Goal: Task Accomplishment & Management: Complete application form

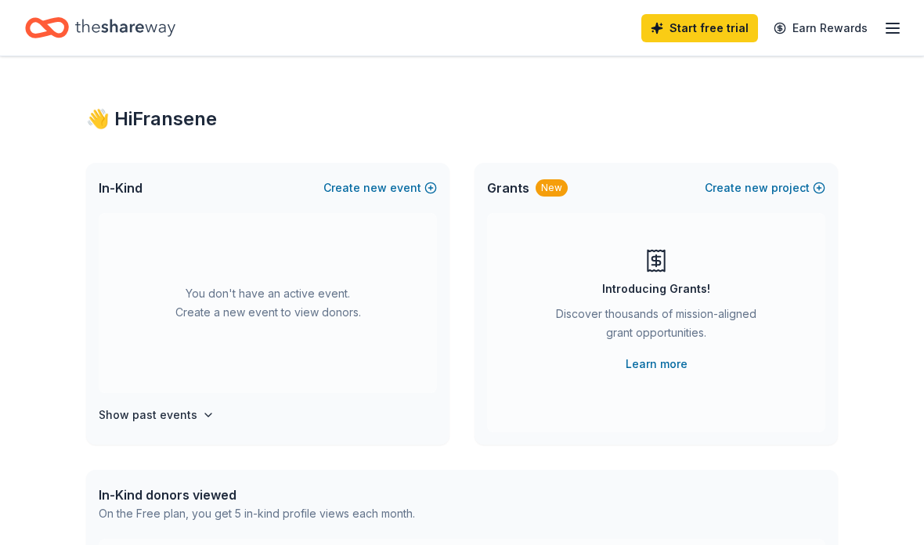
click at [433, 182] on button "Create new event" at bounding box center [380, 188] width 114 height 19
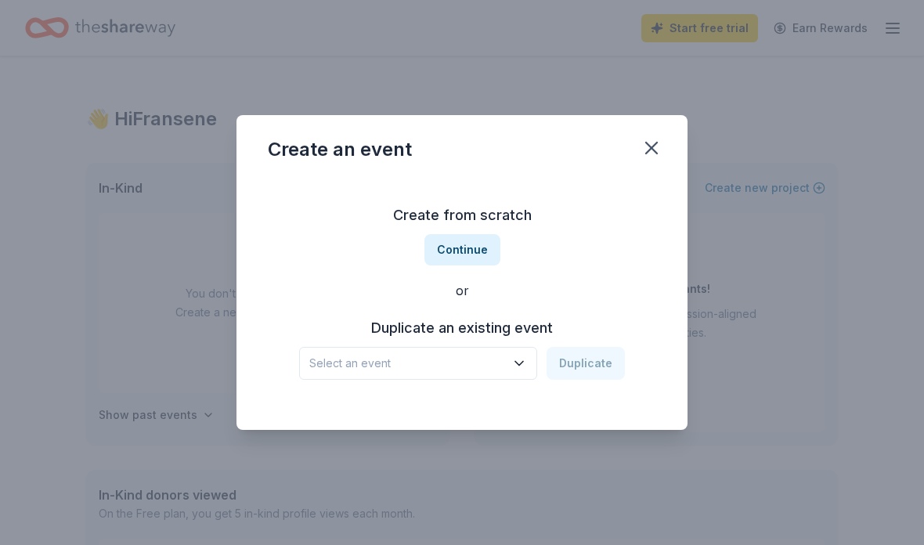
click at [473, 244] on button "Continue" at bounding box center [463, 249] width 76 height 31
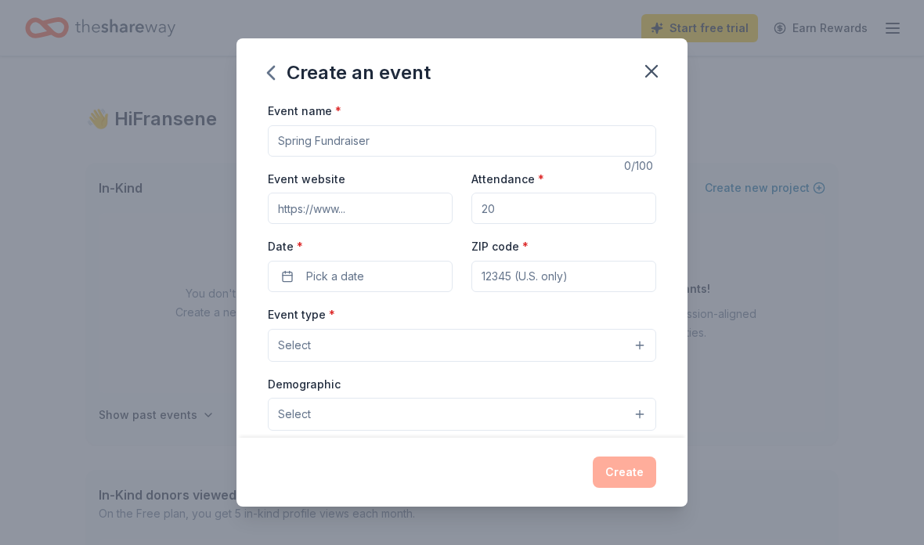
click at [500, 132] on input "Event name *" at bounding box center [462, 140] width 388 height 31
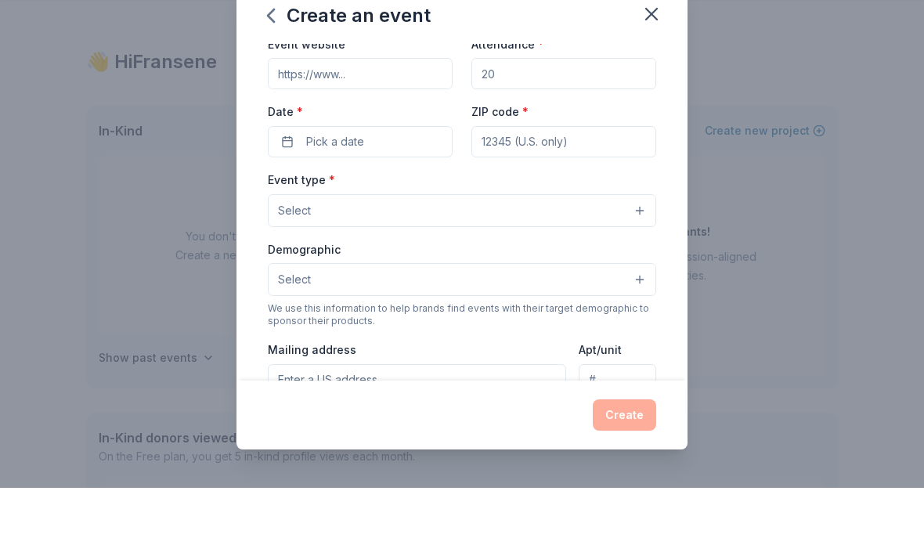
scroll to position [72, 0]
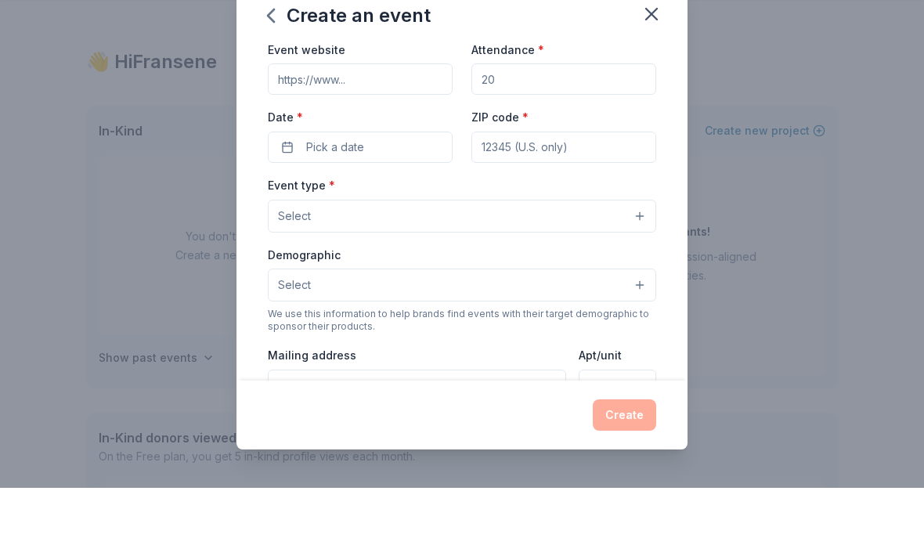
type input "Winterizing Our Homeless"
click at [562, 121] on input "Attendance *" at bounding box center [564, 136] width 185 height 31
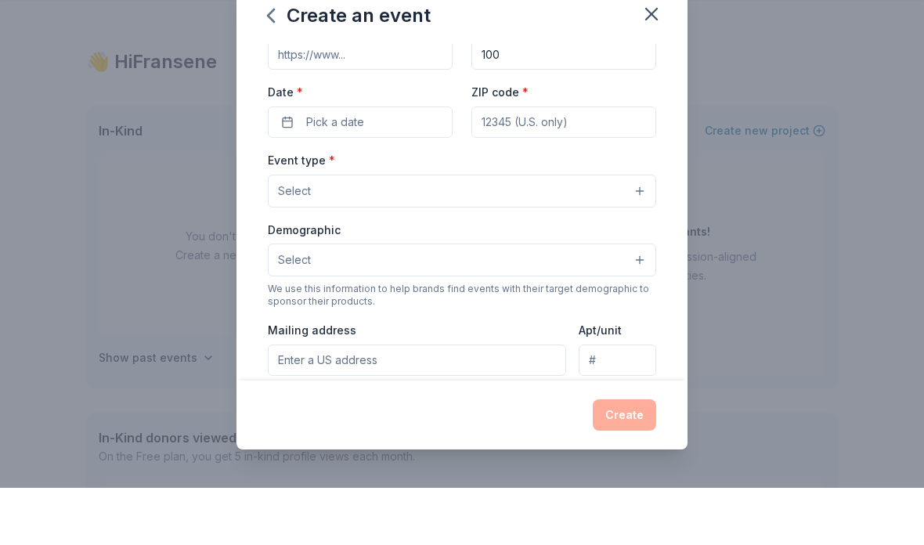
scroll to position [107, 0]
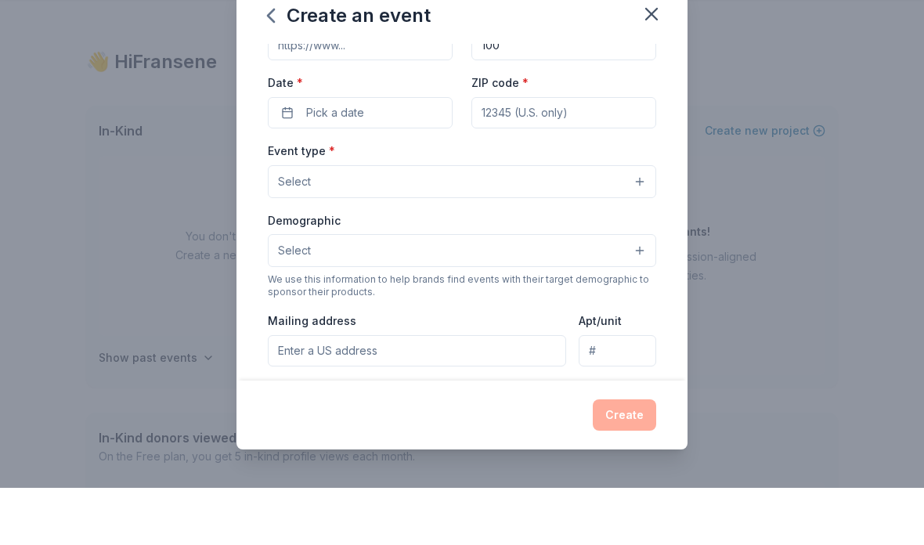
type input "100"
click at [397, 154] on button "Pick a date" at bounding box center [360, 169] width 185 height 31
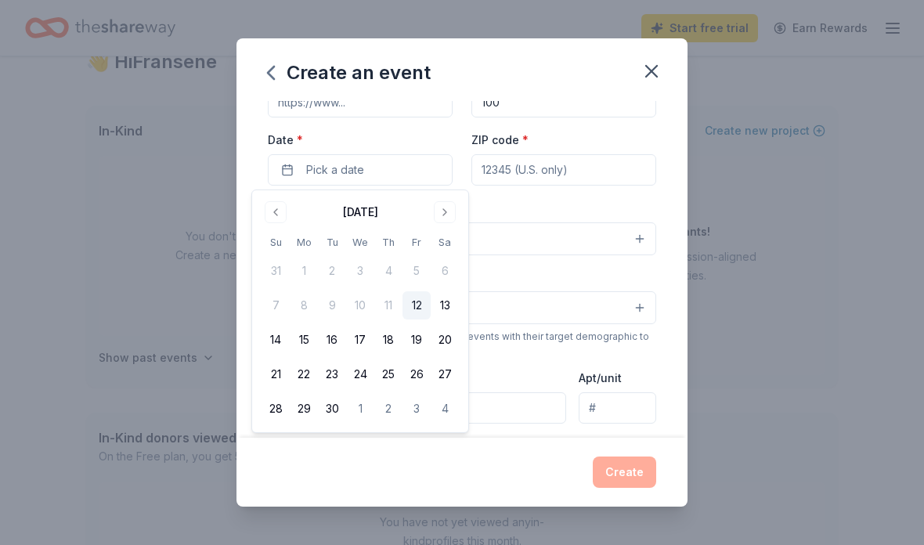
click at [593, 204] on div "Event type * Select" at bounding box center [462, 226] width 388 height 57
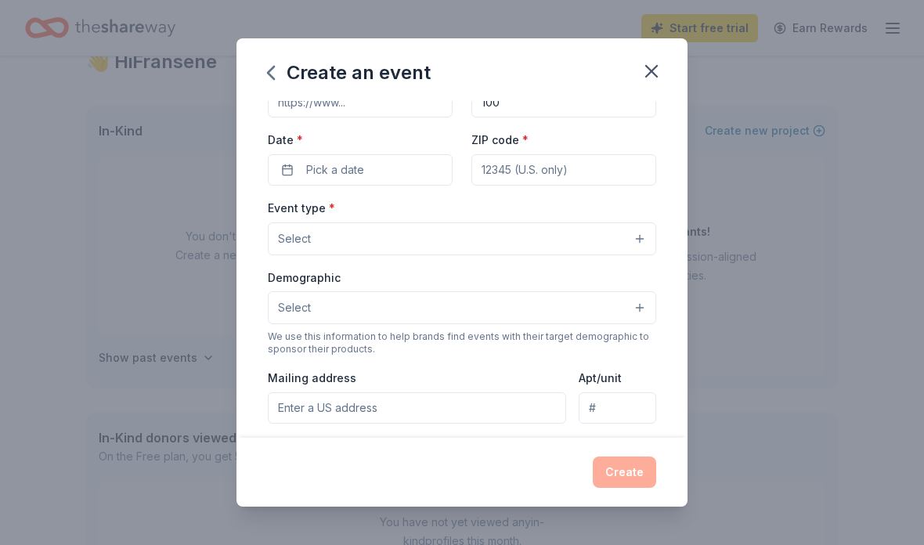
click at [376, 172] on button "Pick a date" at bounding box center [360, 169] width 185 height 31
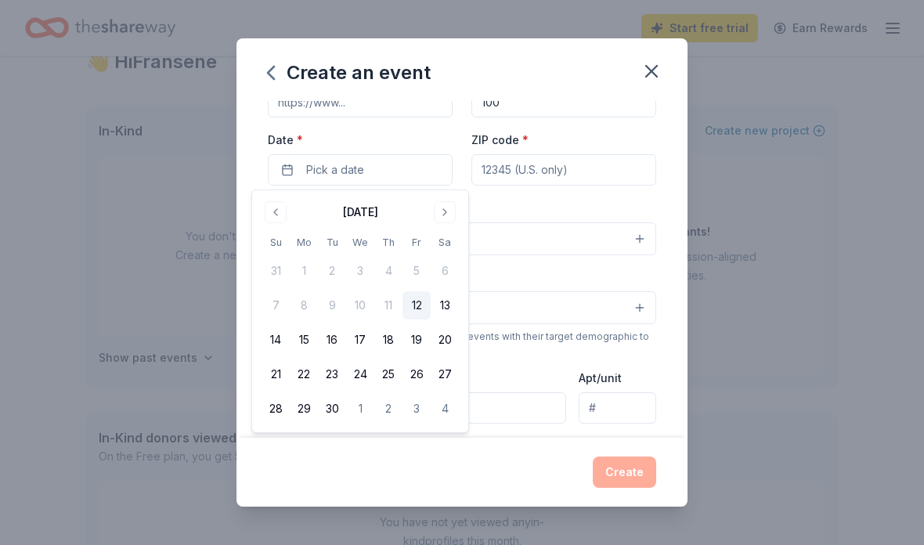
click at [448, 211] on button "Go to next month" at bounding box center [445, 212] width 22 height 22
click at [413, 376] on button "24" at bounding box center [417, 374] width 28 height 28
click at [552, 165] on input "ZIP code *" at bounding box center [564, 169] width 185 height 31
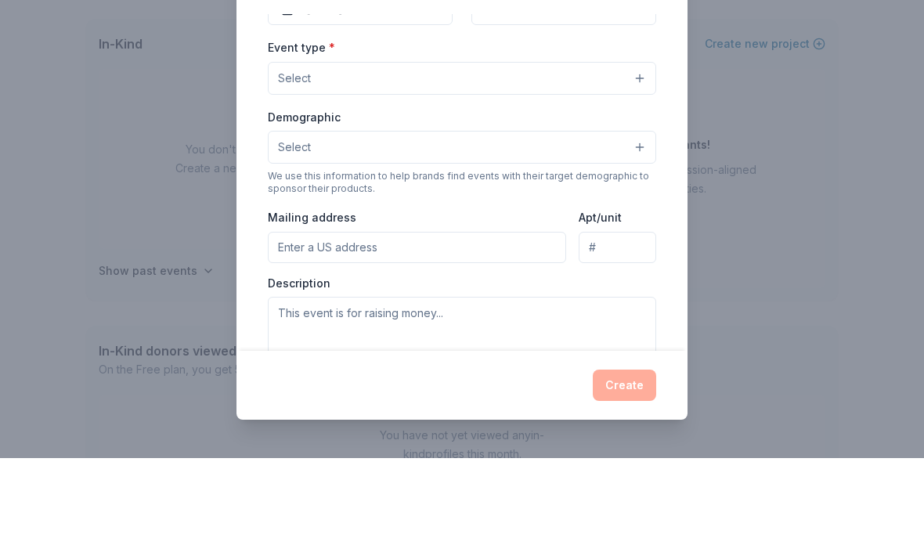
scroll to position [182, 0]
type input "30038"
click at [523, 147] on button "Select" at bounding box center [462, 163] width 388 height 33
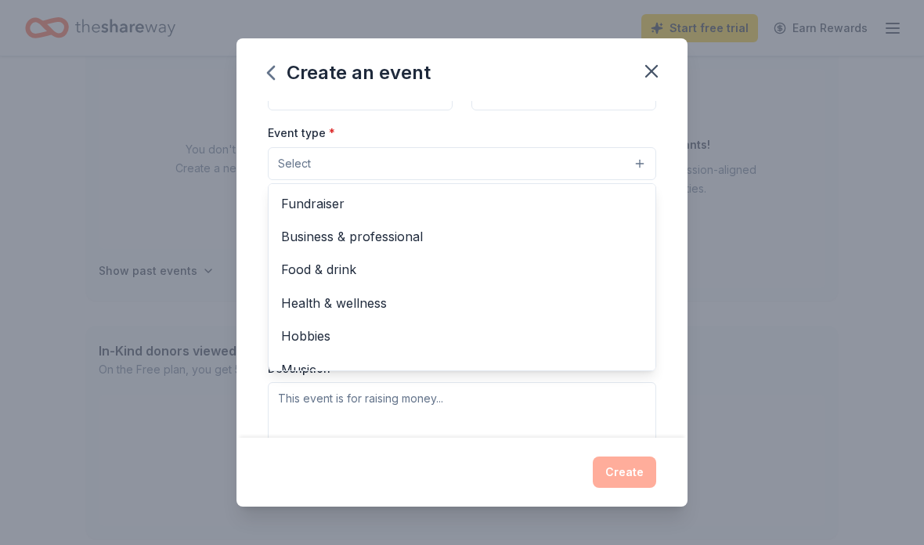
scroll to position [0, 0]
click at [363, 313] on span "Health & wellness" at bounding box center [462, 303] width 362 height 20
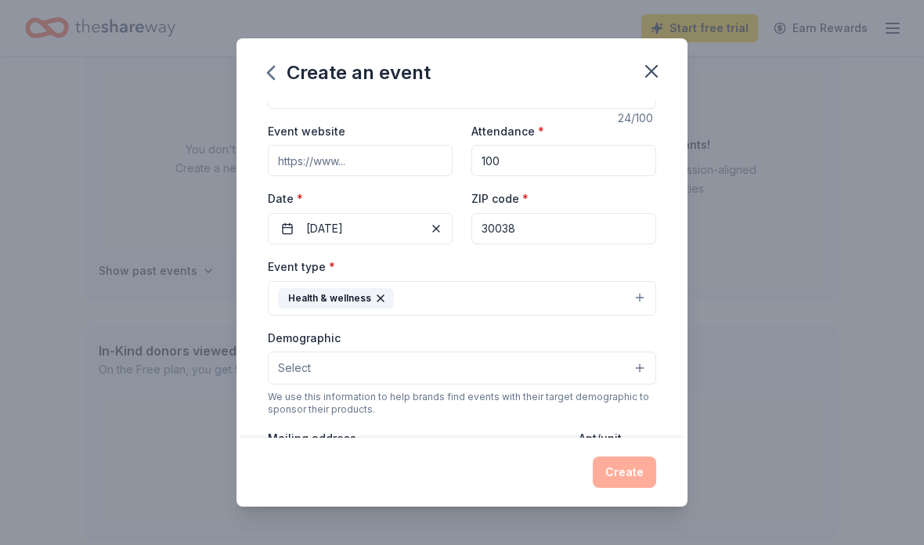
scroll to position [50, 0]
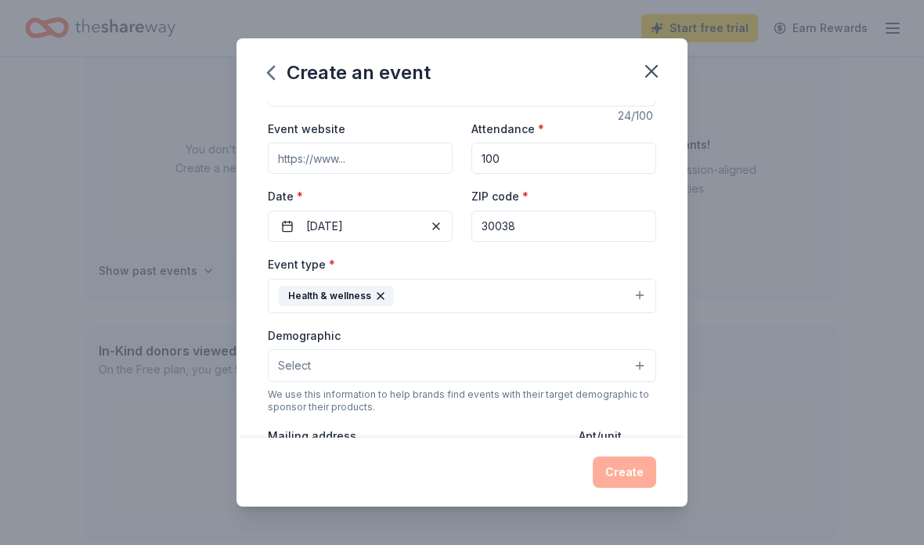
click at [645, 366] on button "Select" at bounding box center [462, 365] width 388 height 33
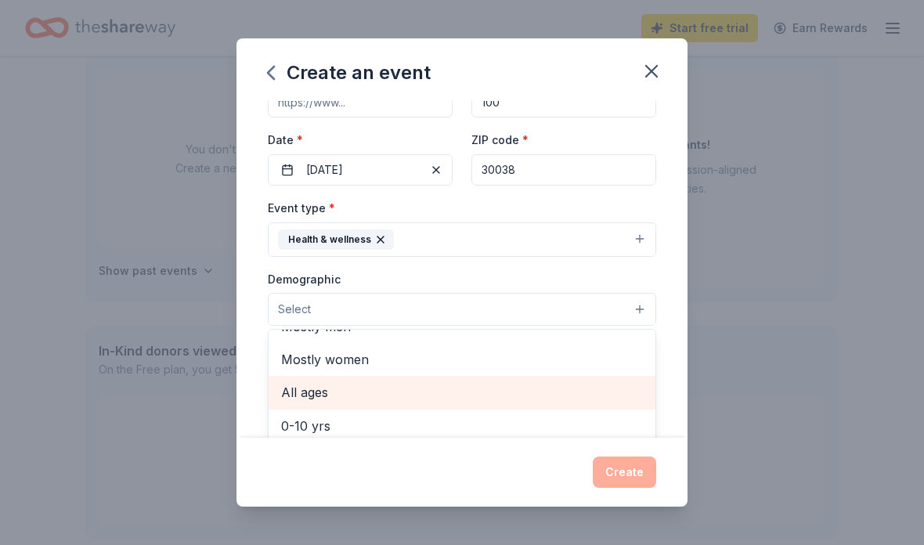
scroll to position [117, 0]
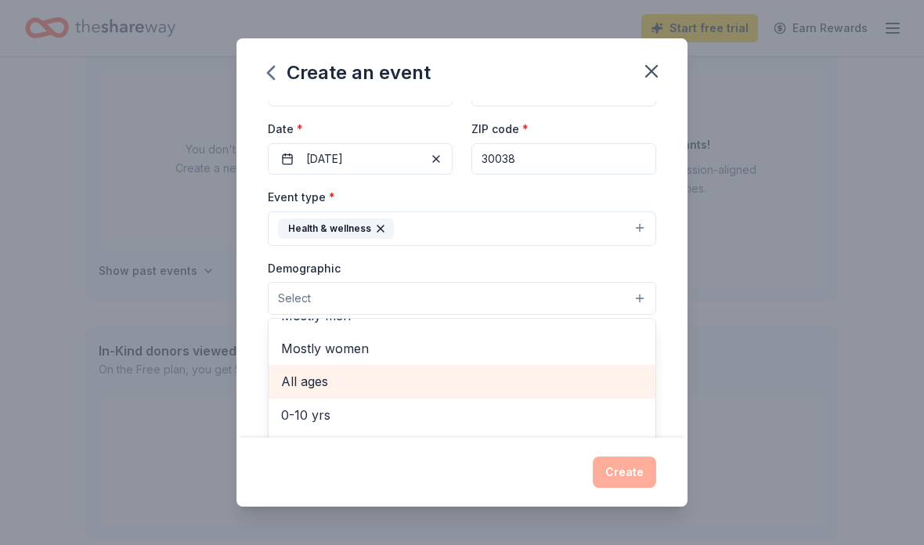
click at [387, 378] on span "All ages" at bounding box center [462, 381] width 362 height 20
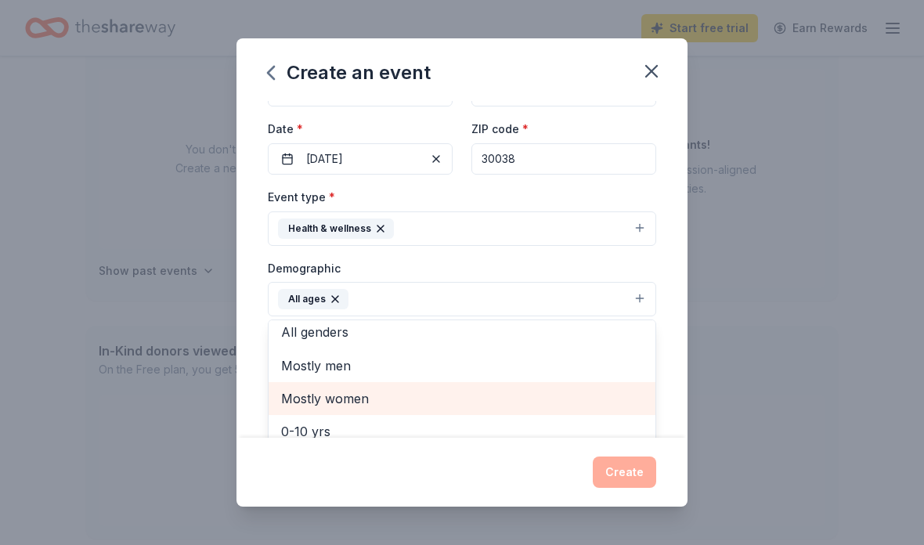
scroll to position [5, 0]
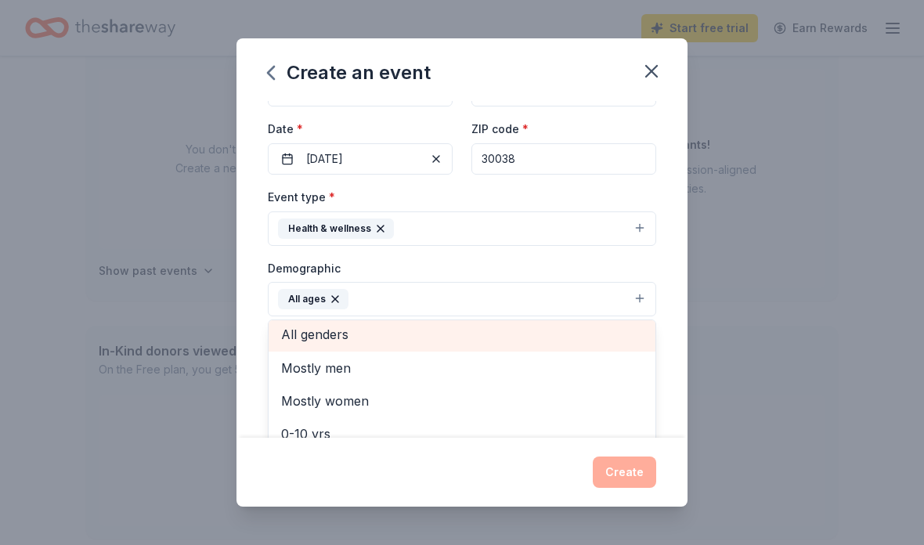
click at [336, 332] on span "All genders" at bounding box center [462, 334] width 362 height 20
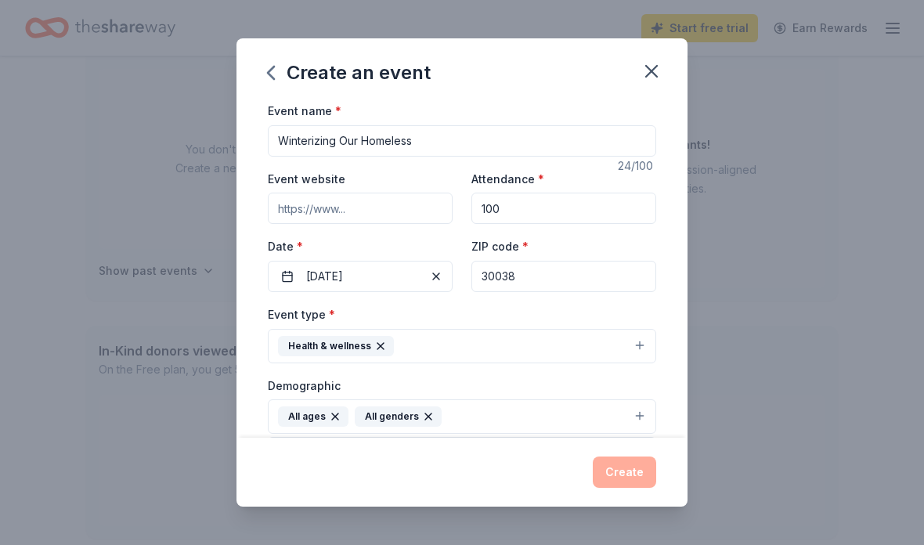
scroll to position [0, 0]
click at [457, 140] on input "Winterizing Our Homeless" at bounding box center [462, 140] width 388 height 31
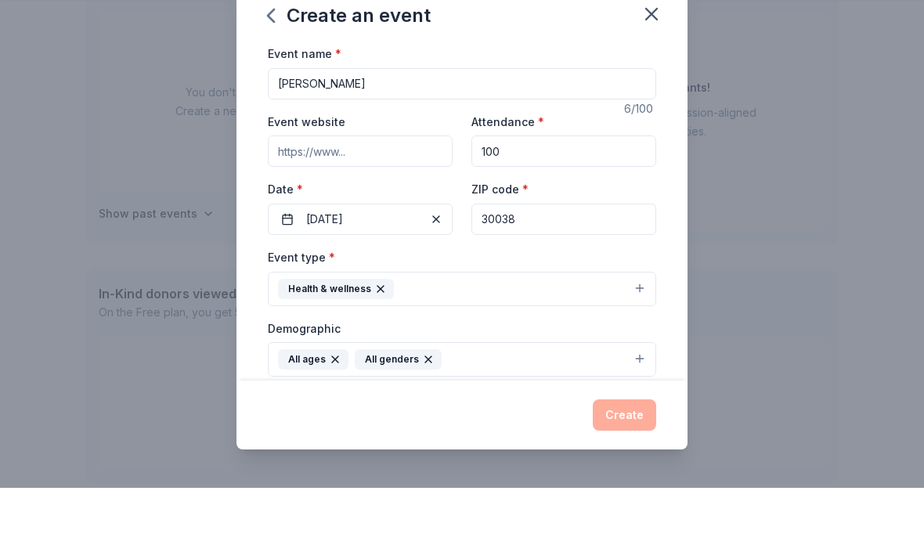
type input "Win"
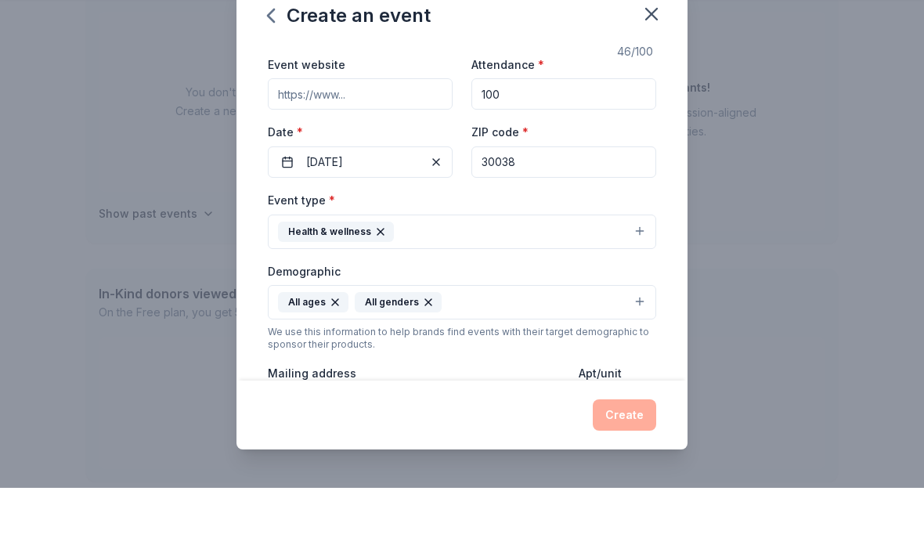
scroll to position [69, 0]
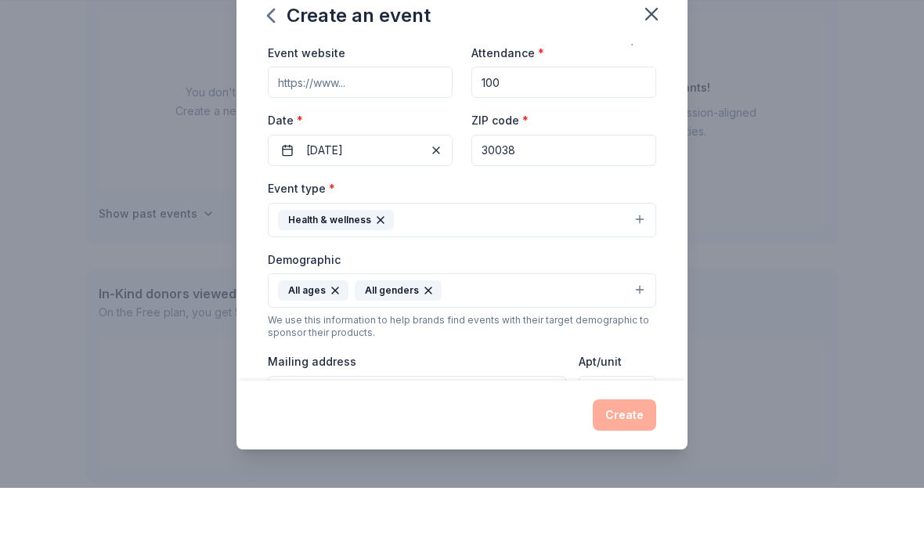
type input "Community [DATE] Dinner/ Stopping Hunger"
click at [395, 192] on button "10/24/2025" at bounding box center [360, 207] width 185 height 31
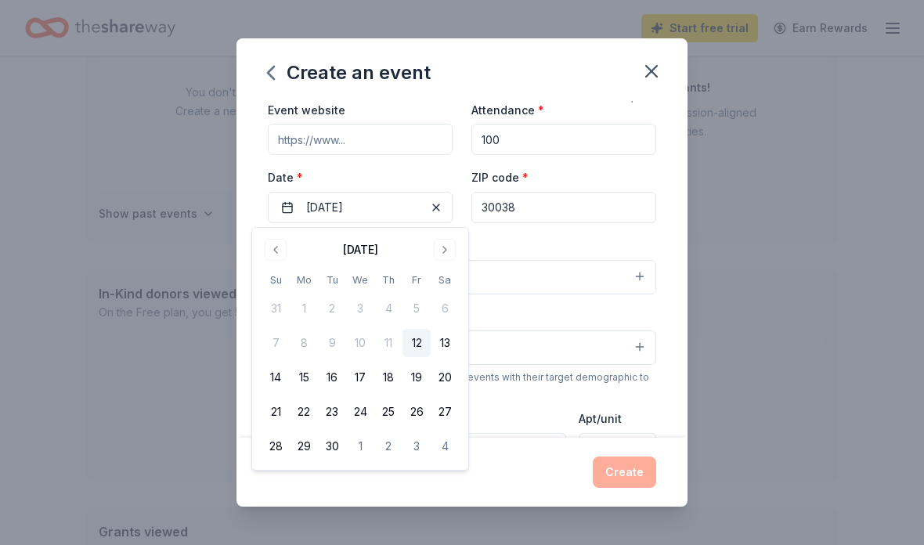
click at [450, 248] on button "Go to next month" at bounding box center [445, 250] width 22 height 22
click at [446, 252] on button "Go to next month" at bounding box center [445, 250] width 22 height 22
click at [392, 444] on button "27" at bounding box center [388, 446] width 28 height 28
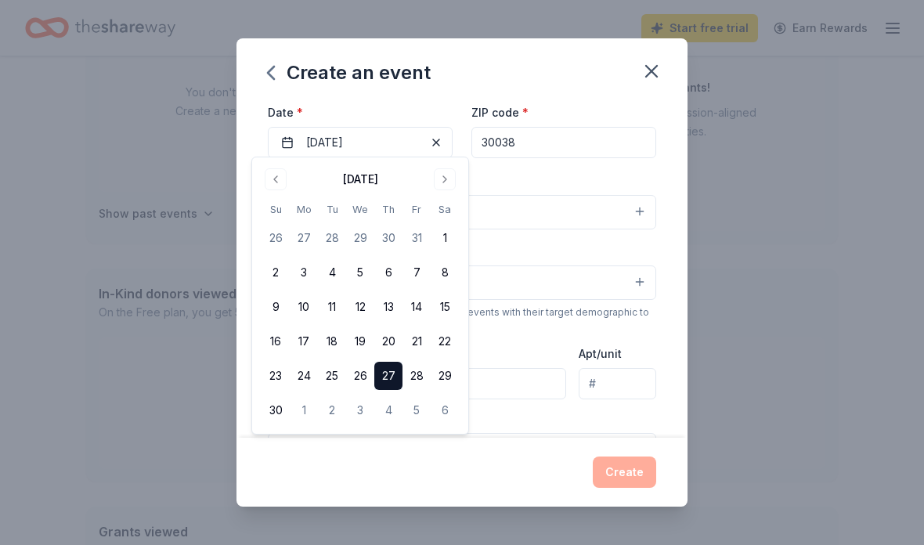
scroll to position [123, 0]
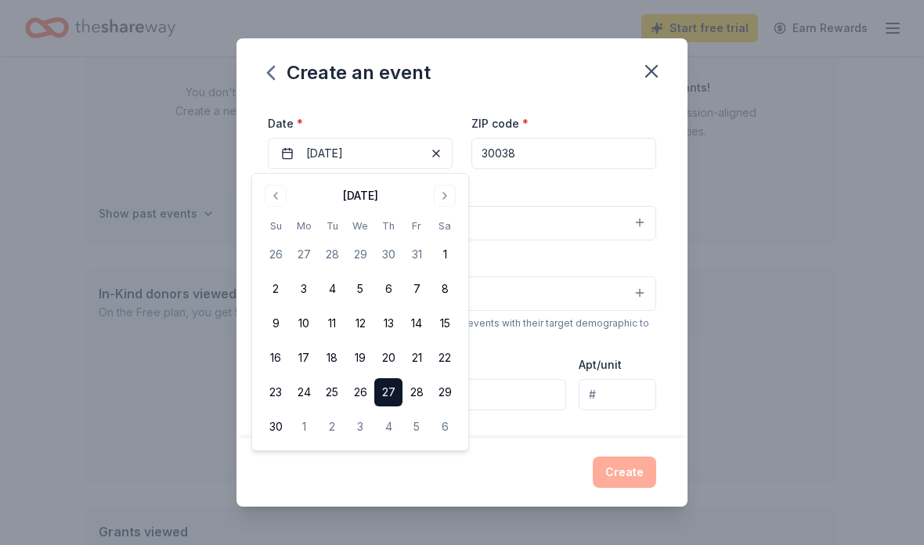
click at [615, 182] on div "Event name * Community Thanksgiving Dinner/ Stopping Hunger 46 /100 Event websi…" at bounding box center [462, 341] width 388 height 727
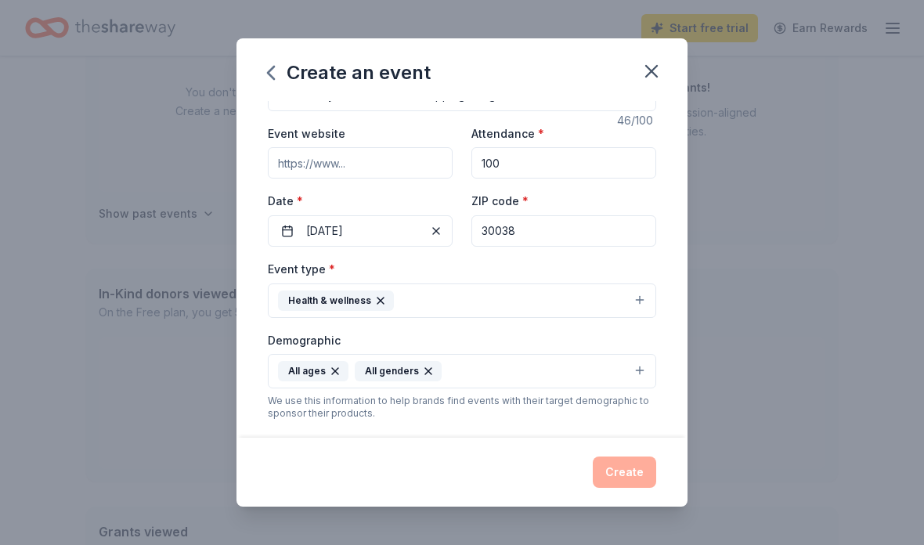
scroll to position [46, 0]
click at [534, 155] on input "100" at bounding box center [564, 161] width 185 height 31
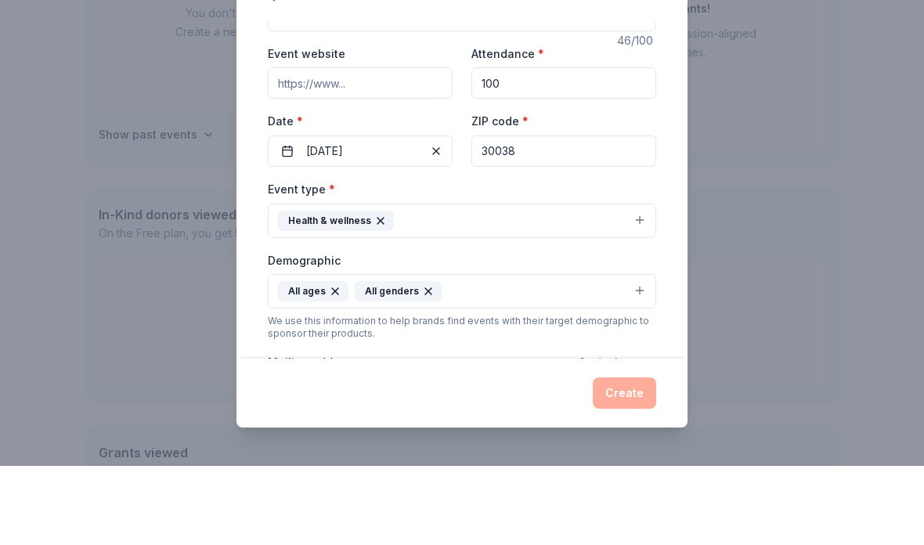
click at [547, 146] on input "100" at bounding box center [564, 161] width 185 height 31
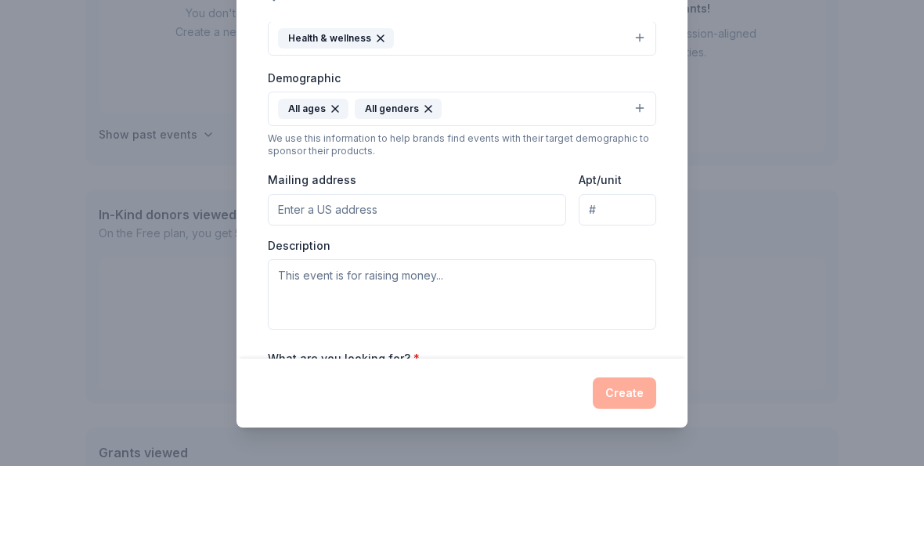
scroll to position [226, 0]
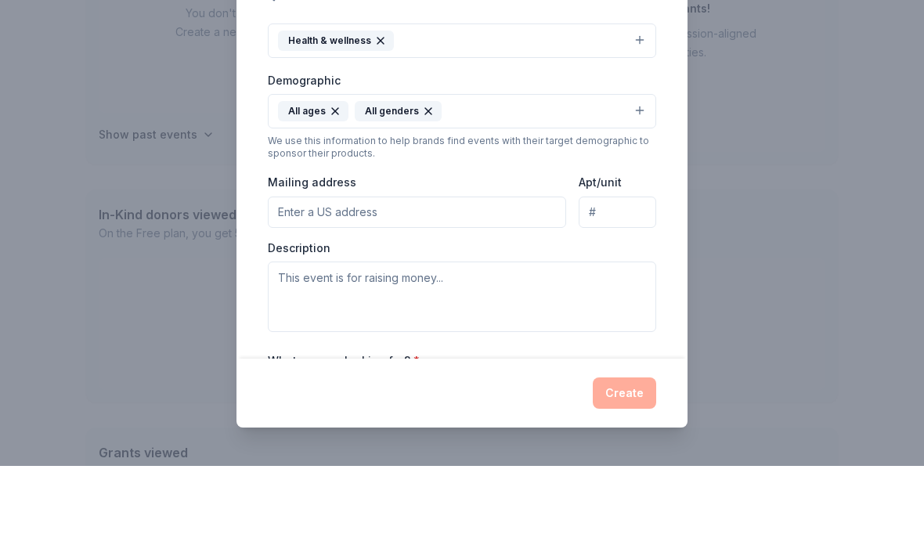
type input "125"
click at [635, 103] on button "Health & wellness" at bounding box center [462, 120] width 388 height 34
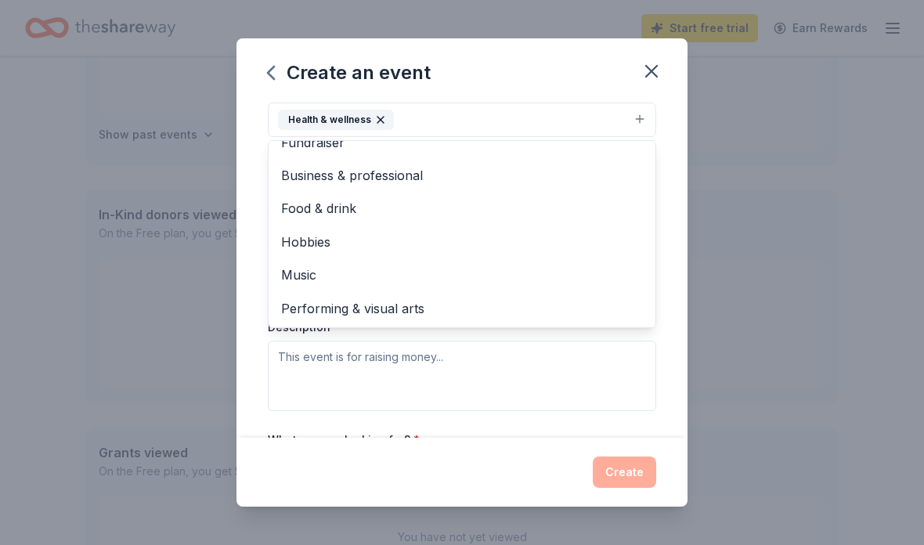
scroll to position [17, 0]
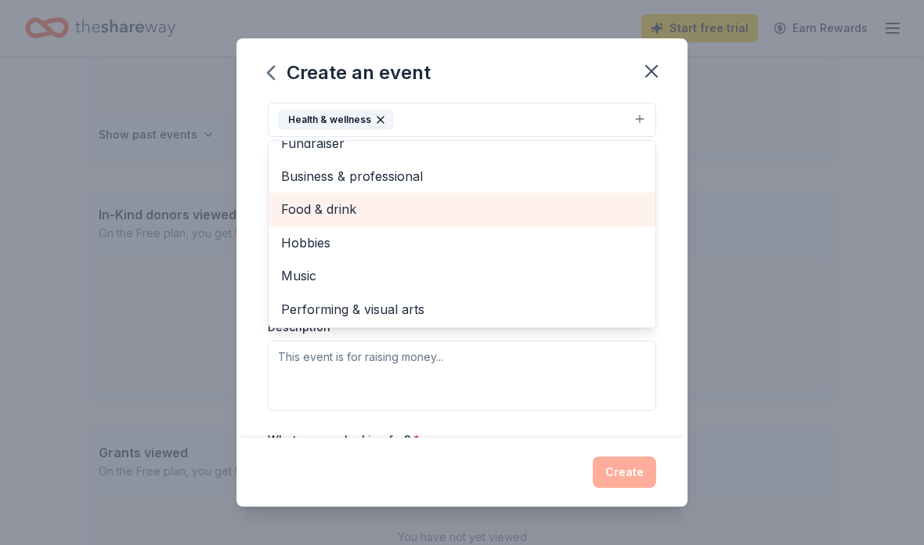
click at [341, 207] on span "Food & drink" at bounding box center [462, 209] width 362 height 20
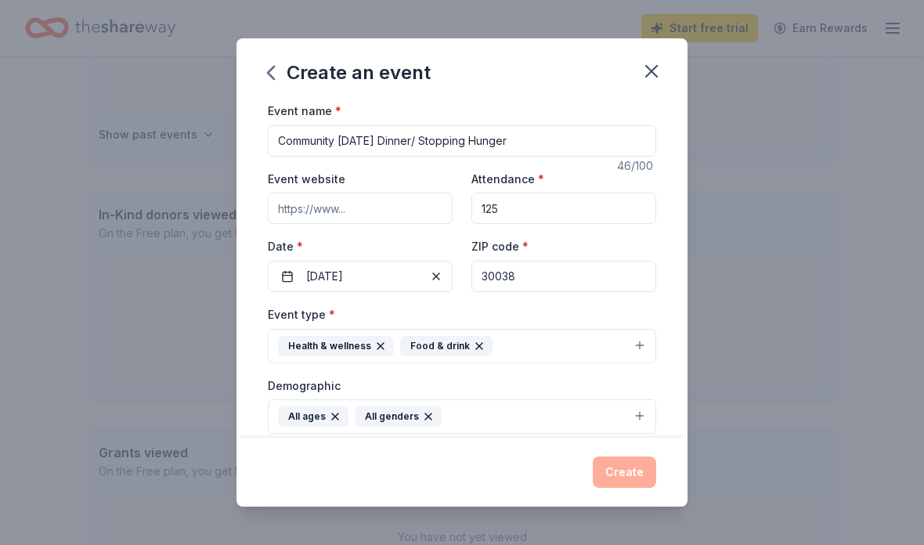
scroll to position [0, 0]
click at [381, 344] on icon "button" at bounding box center [380, 346] width 13 height 13
click at [356, 348] on icon "button" at bounding box center [357, 346] width 13 height 13
click at [638, 345] on button "Select" at bounding box center [462, 345] width 388 height 33
click at [637, 342] on button "Select" at bounding box center [462, 345] width 388 height 33
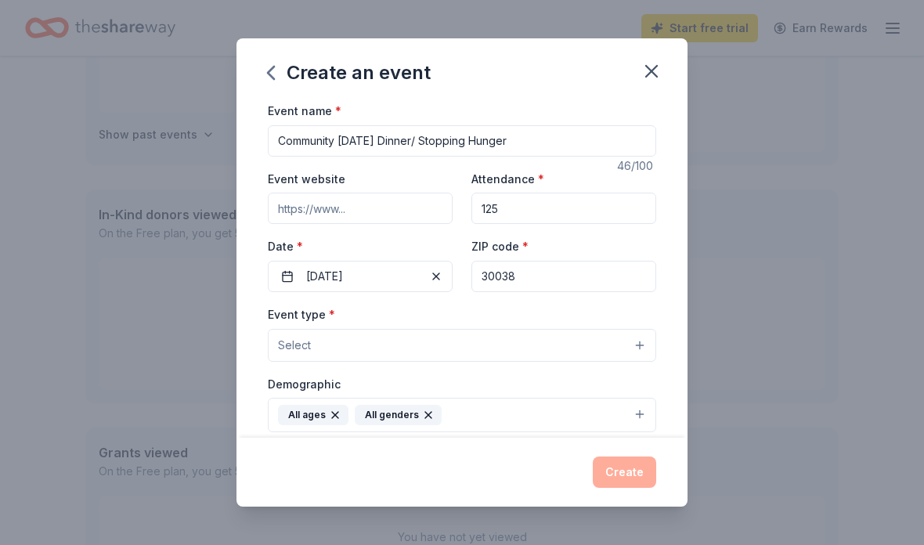
click at [638, 336] on button "Select" at bounding box center [462, 345] width 388 height 33
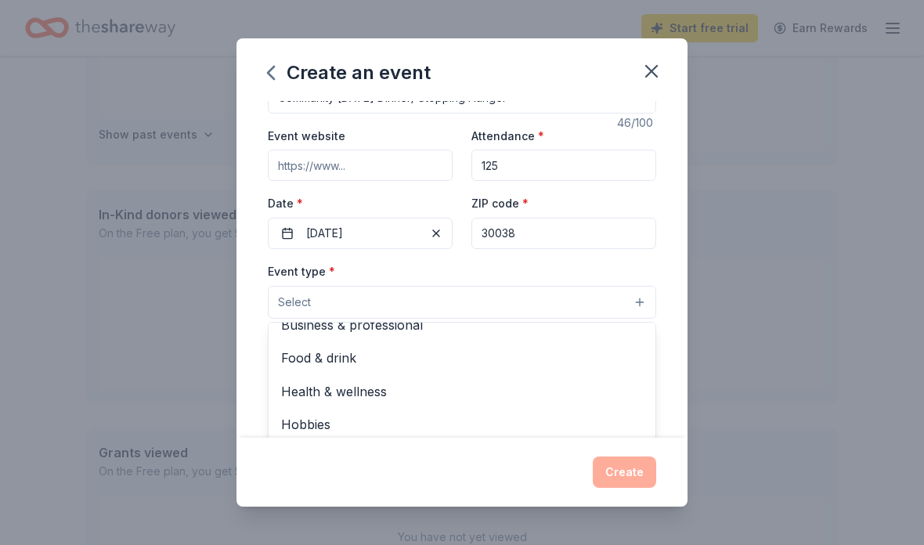
scroll to position [38, 0]
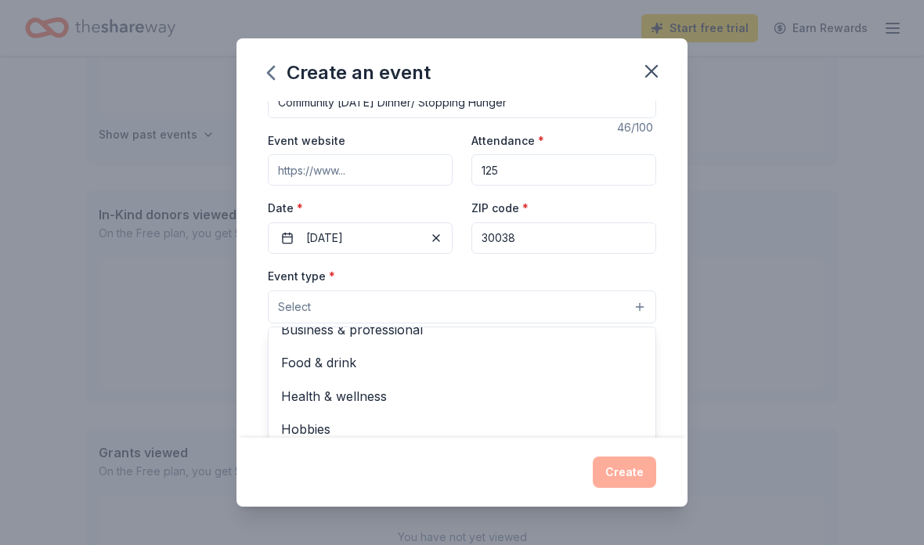
click at [516, 356] on span "Food & drink" at bounding box center [462, 362] width 362 height 20
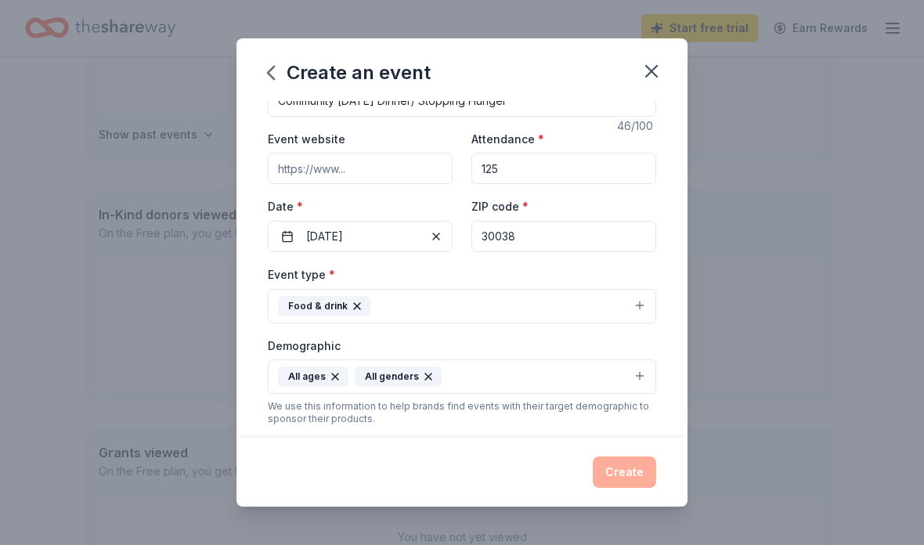
scroll to position [35, 0]
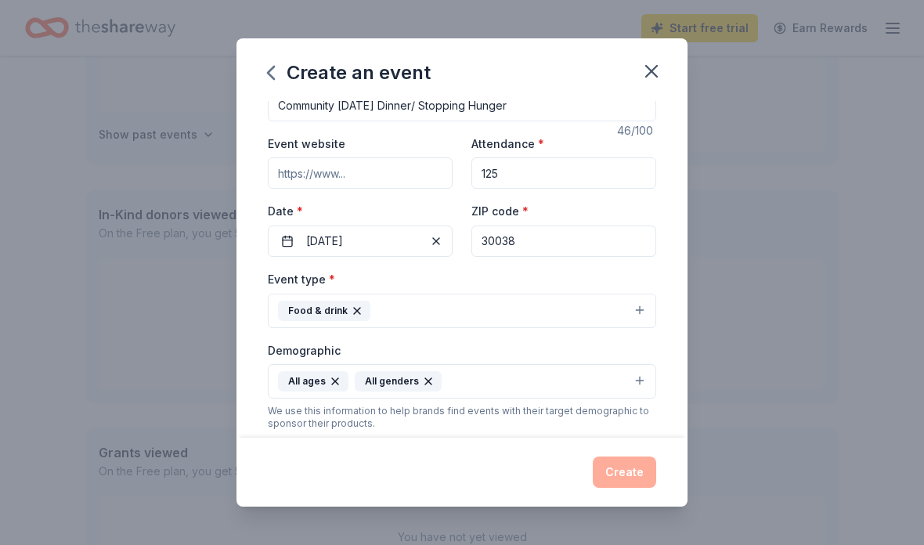
click at [537, 241] on input "30038" at bounding box center [564, 241] width 185 height 31
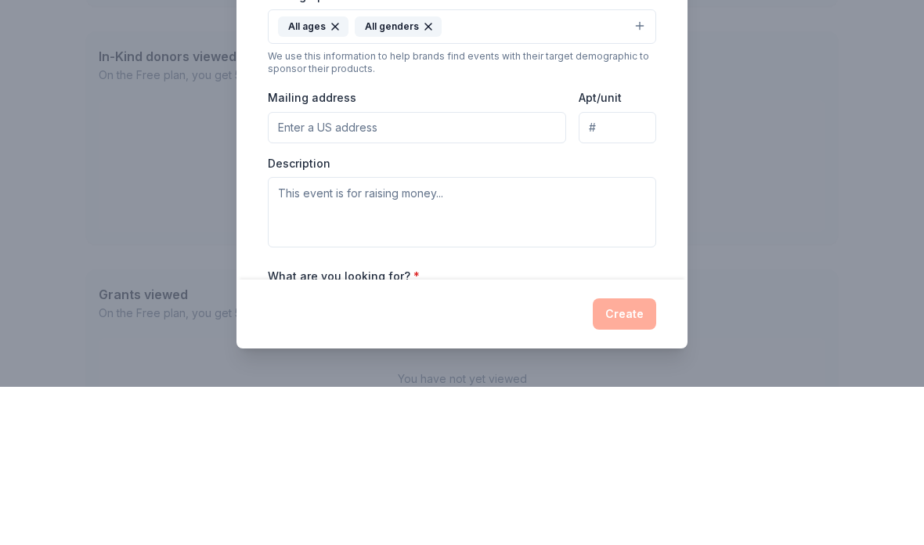
scroll to position [234, 0]
type input "30034"
click at [417, 268] on input "Mailing address" at bounding box center [417, 283] width 298 height 31
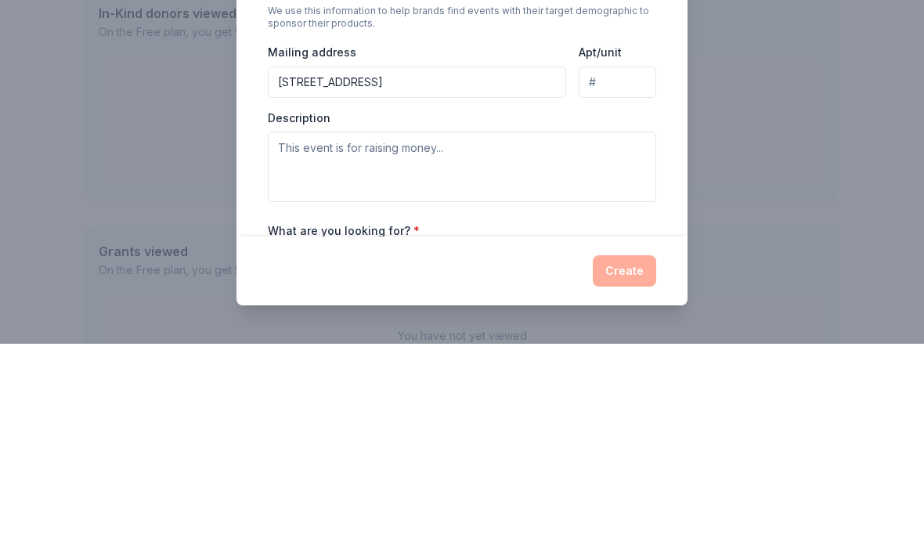
scroll to position [482, 0]
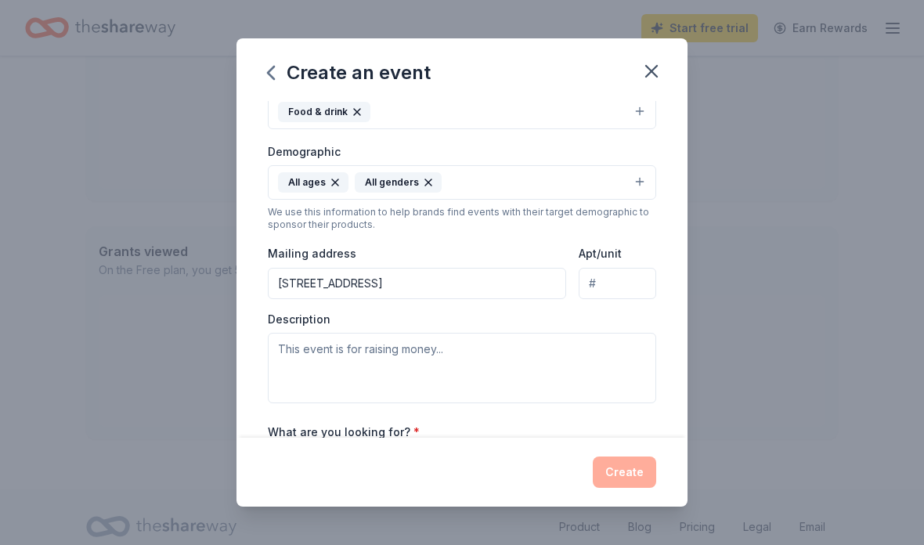
type input "3700 Flat Shoals Road, Decatur, GA, 30034"
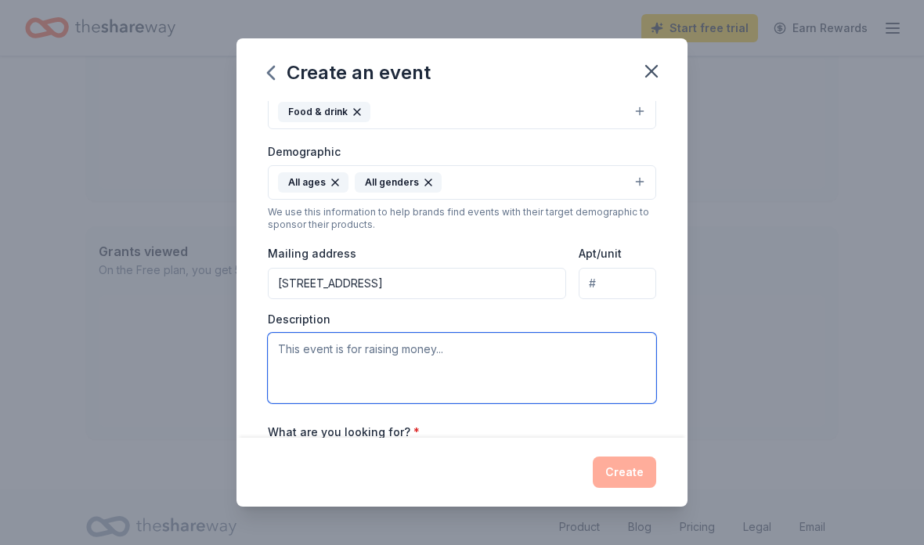
click at [367, 362] on textarea at bounding box center [462, 368] width 388 height 70
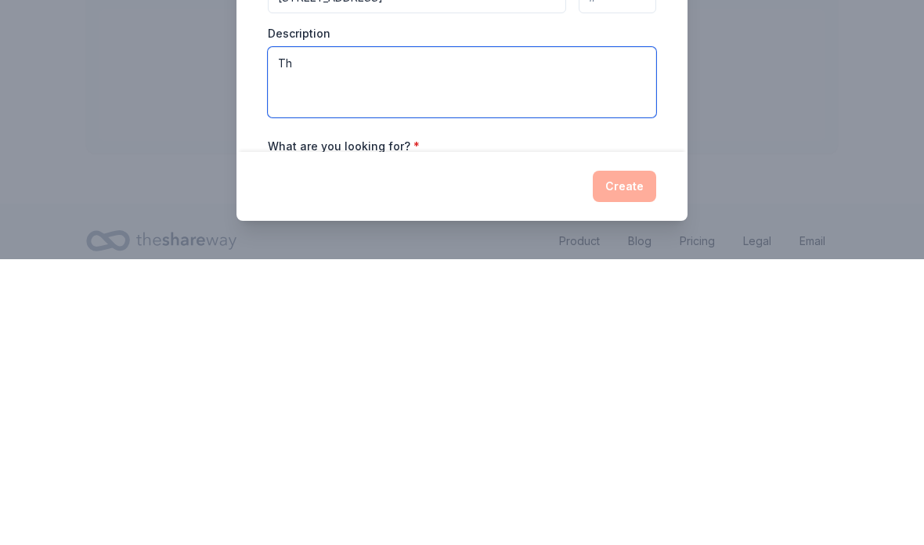
type textarea "T"
paste textarea "Sure! Here's a friendly and organized rewrite of your message: ⸻ Join Us in Mak…"
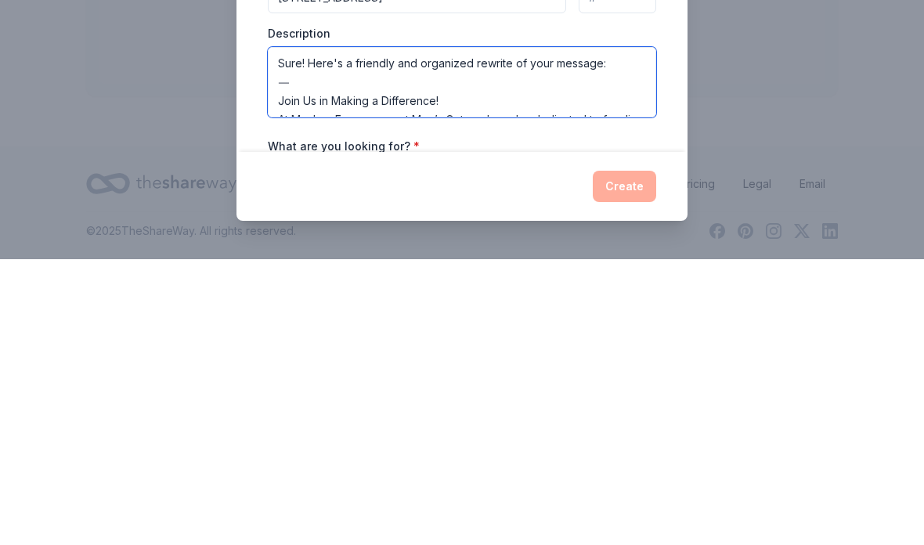
scroll to position [0, 0]
click at [362, 333] on textarea "Sure! Here's a friendly and organized rewrite of your message: ⸻ Join Us in Mak…" at bounding box center [462, 368] width 388 height 70
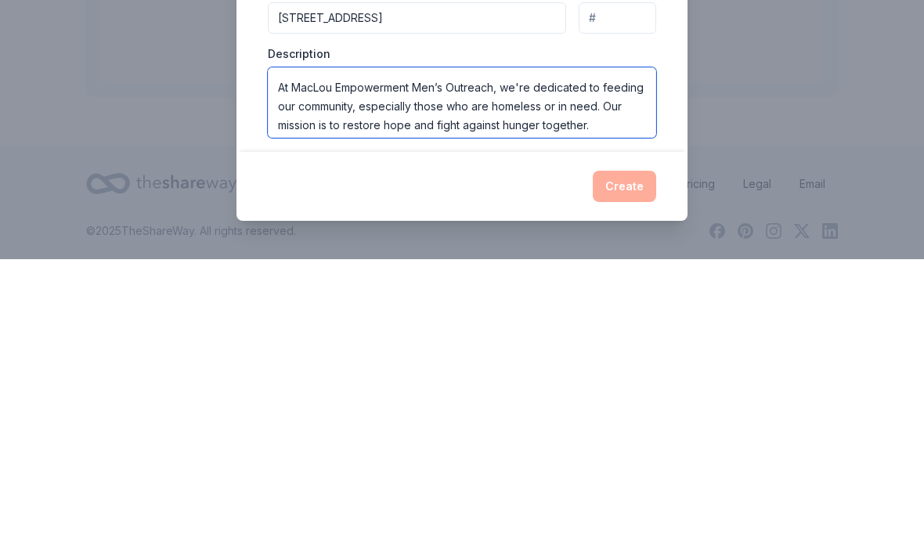
scroll to position [51, 0]
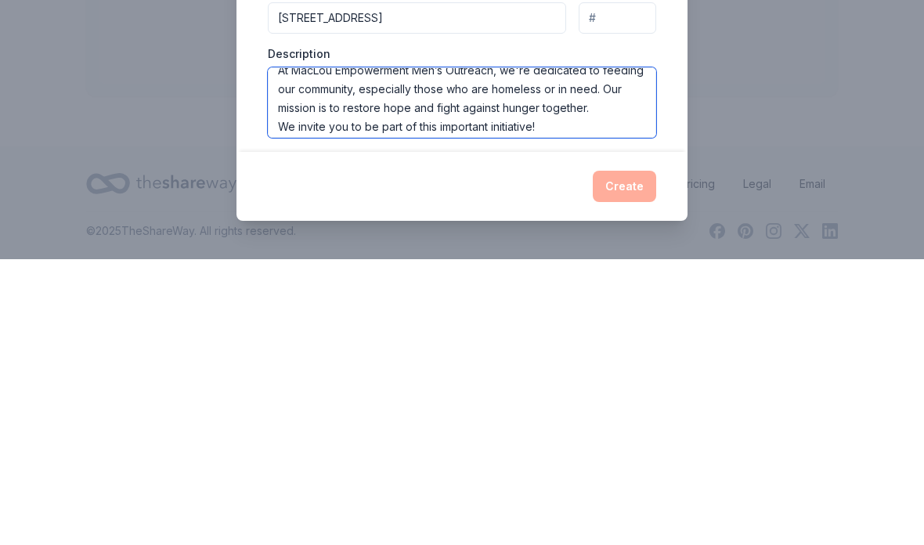
click at [547, 353] on textarea "Join Us in Making a Difference! At MacLou Empowerment Men’s Outreach, we're ded…" at bounding box center [462, 388] width 388 height 70
click at [282, 353] on textarea "Join Us in Making a Difference! At MacLou Empowerment Men’s Outreach, we're ded…" at bounding box center [462, 388] width 388 height 70
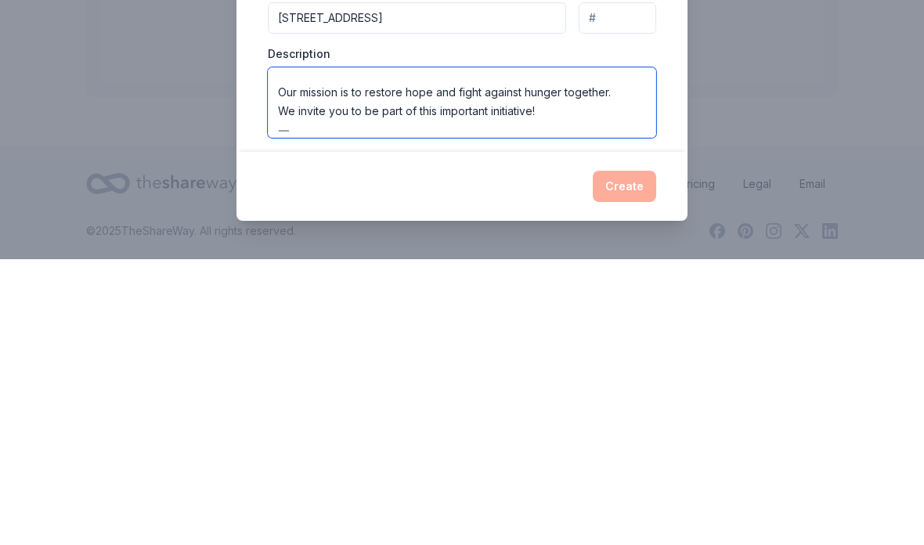
scroll to position [85, 0]
click at [335, 353] on textarea "Join Us in Making a Difference! At MacLou Empowerment Men’s Outreach, we're ded…" at bounding box center [462, 388] width 388 height 70
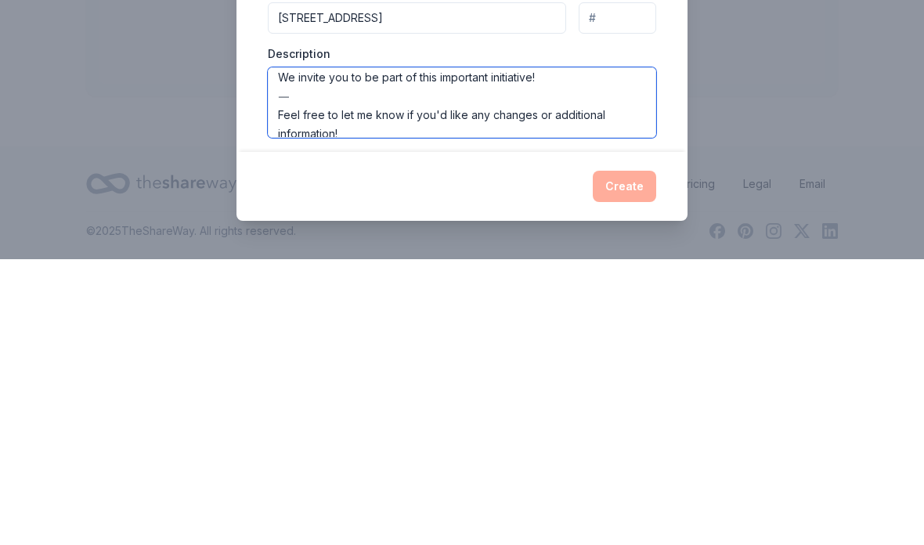
scroll to position [127, 0]
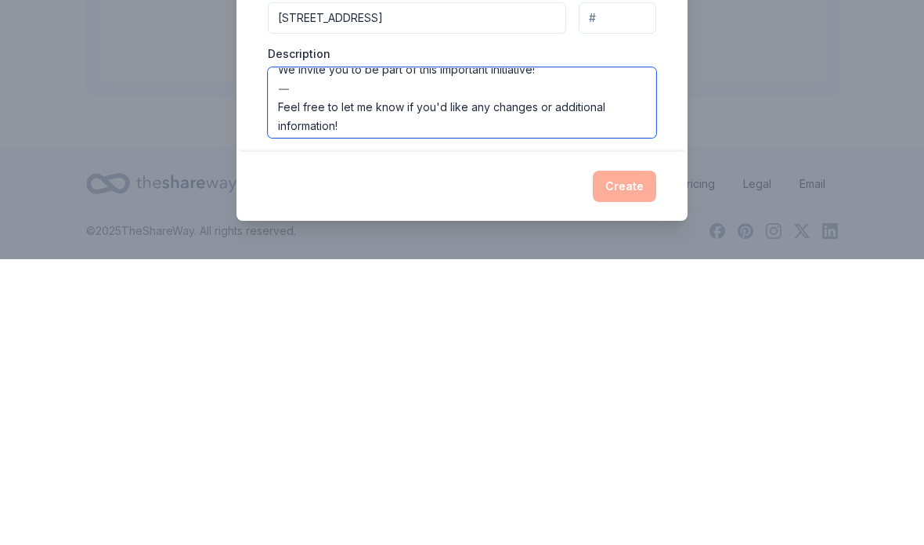
click at [368, 353] on textarea "Join Us in Making a Difference! At MacLou Empowerment Men’s Outreach, we're ded…" at bounding box center [462, 388] width 388 height 70
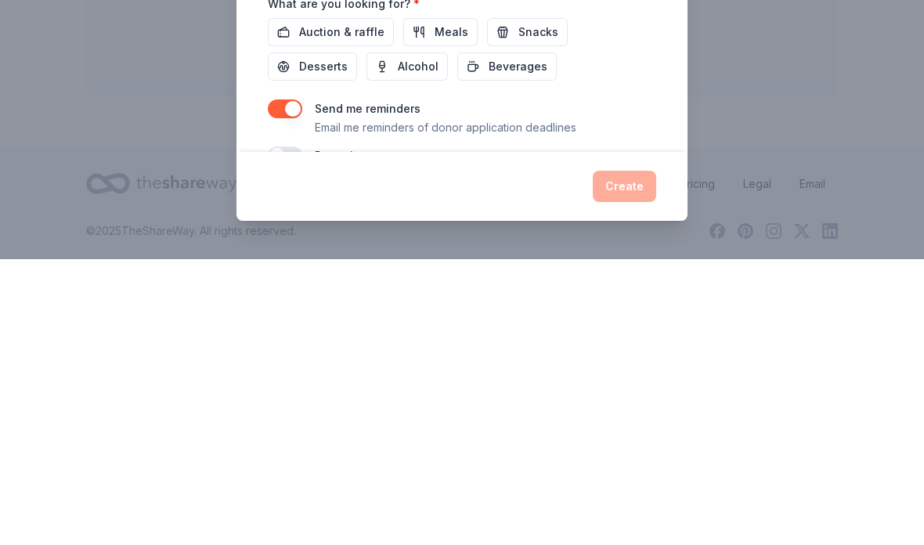
scroll to position [374, 0]
type textarea "Join Us in Making a Difference! At MacLou Empowerment Men’s Outreach, we're ded…"
click at [436, 311] on span "Meals" at bounding box center [452, 320] width 34 height 19
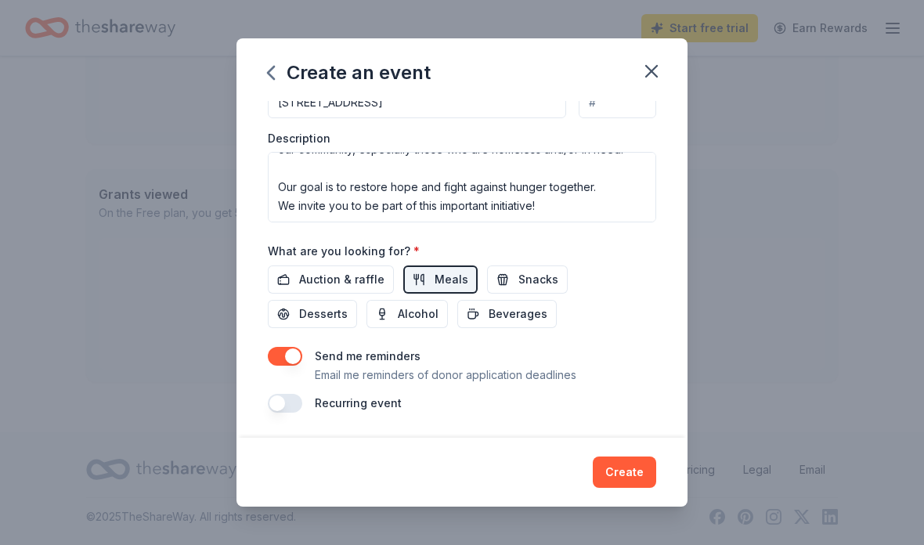
scroll to position [417, 0]
click at [287, 399] on button "button" at bounding box center [285, 403] width 34 height 19
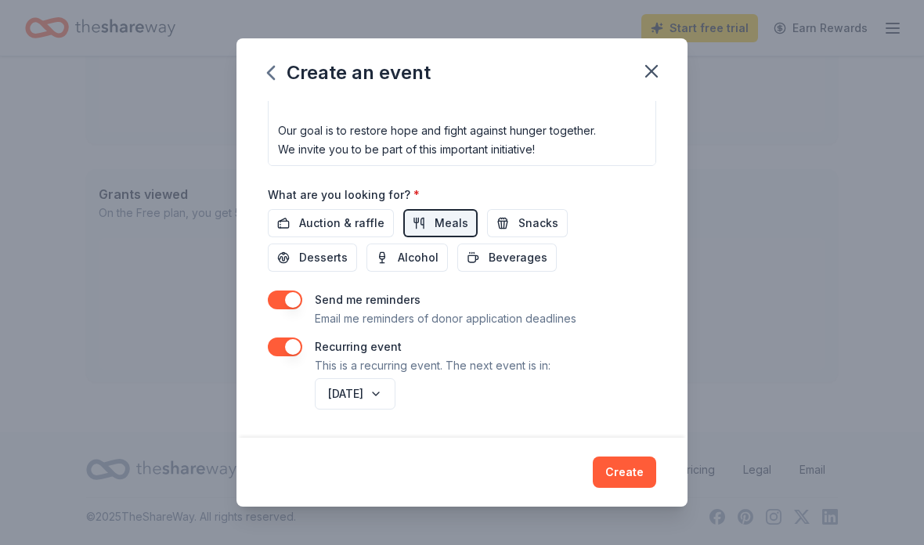
scroll to position [473, 0]
click at [622, 469] on button "Create" at bounding box center [624, 472] width 63 height 31
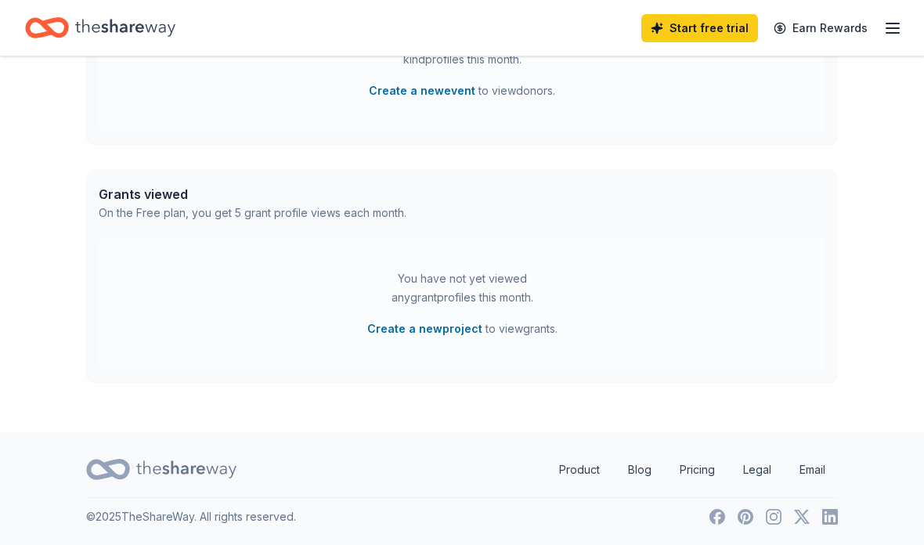
scroll to position [508, 0]
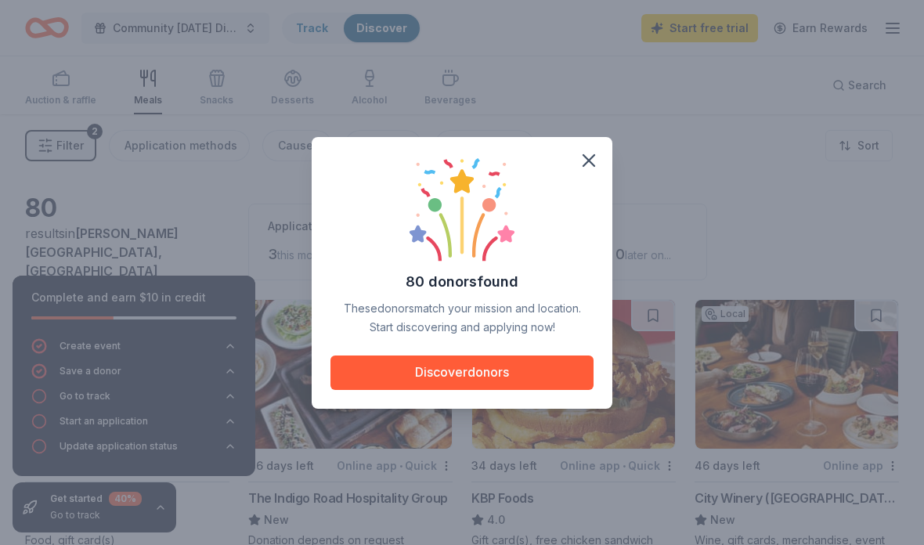
click at [490, 369] on button "Discover donors" at bounding box center [462, 373] width 263 height 34
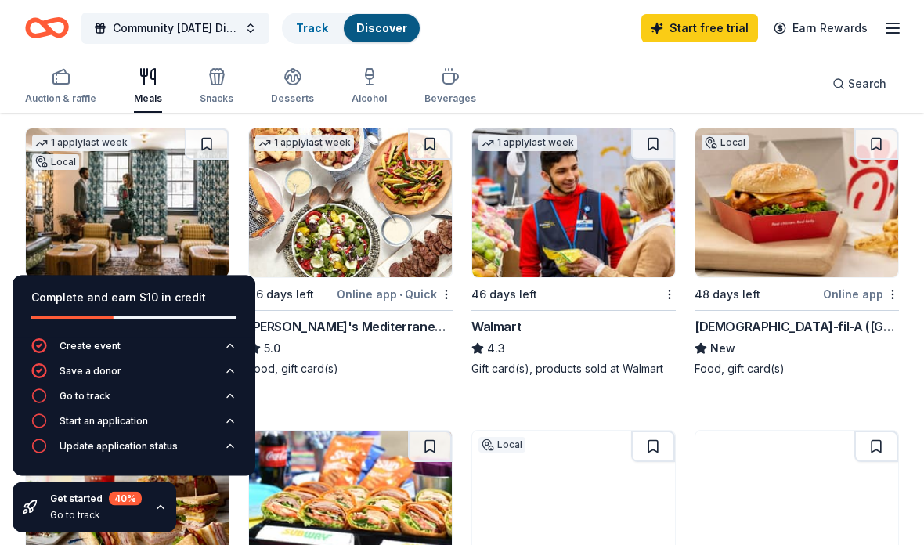
scroll to position [1059, 0]
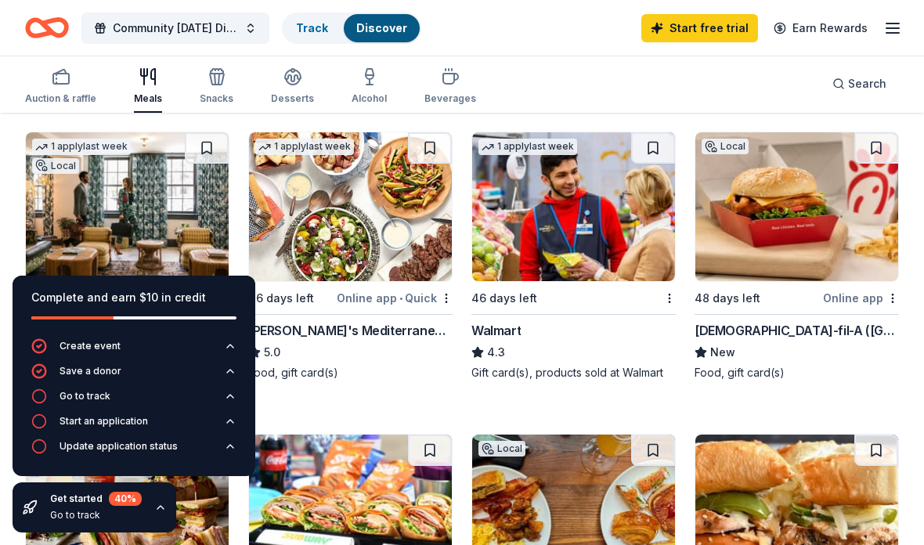
click at [514, 321] on div "Walmart" at bounding box center [496, 330] width 49 height 19
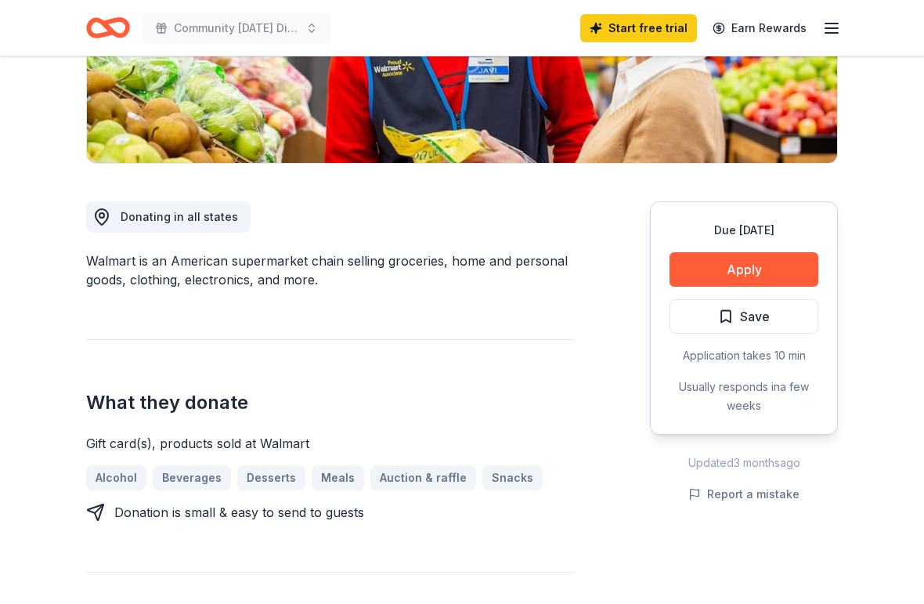
scroll to position [313, 0]
click at [750, 264] on button "Apply" at bounding box center [744, 269] width 149 height 34
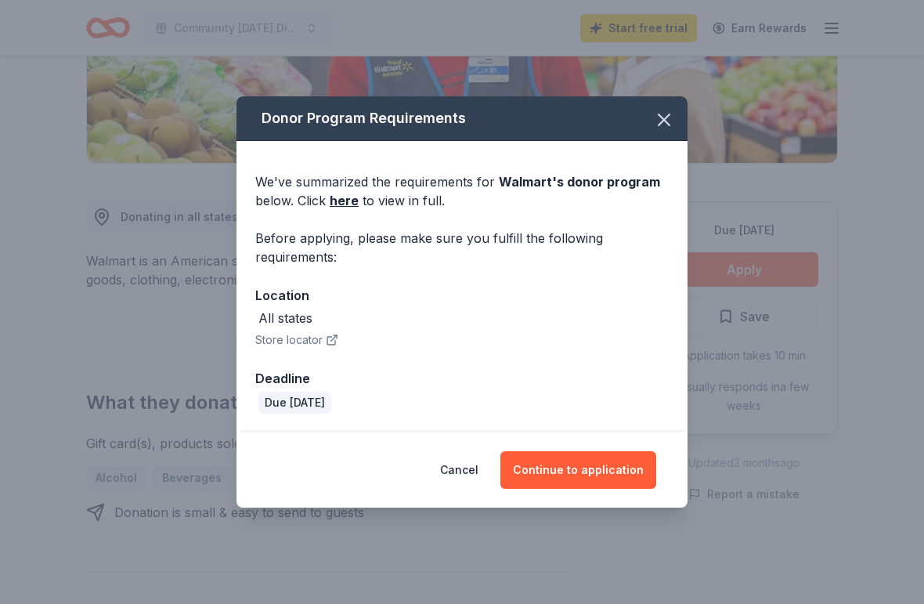
click at [593, 472] on button "Continue to application" at bounding box center [578, 470] width 156 height 38
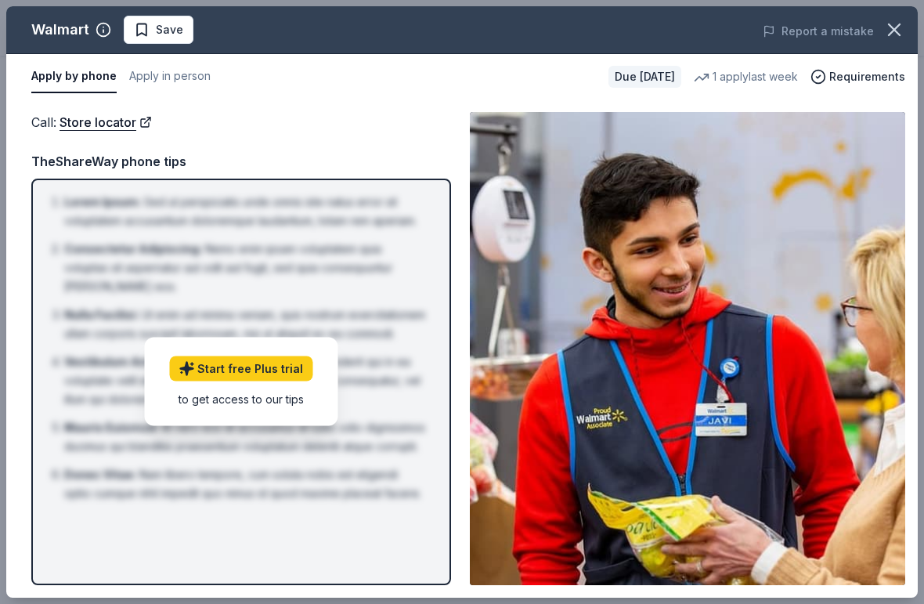
click at [280, 360] on link "Start free Plus trial" at bounding box center [240, 368] width 143 height 25
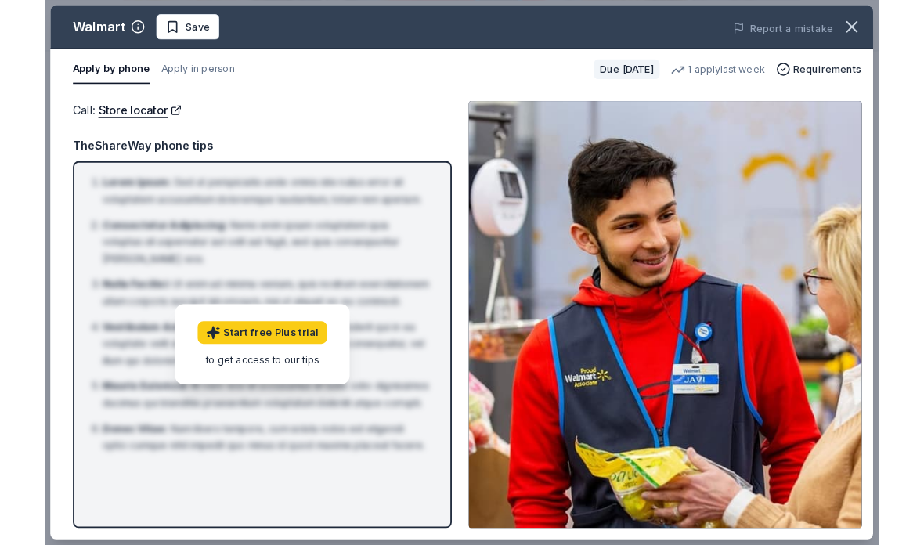
scroll to position [375, 0]
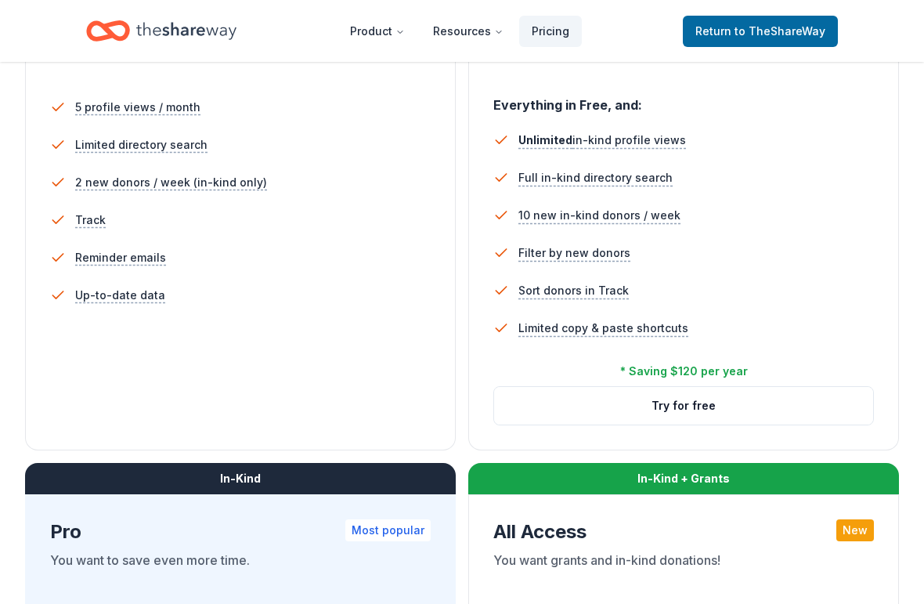
scroll to position [455, 0]
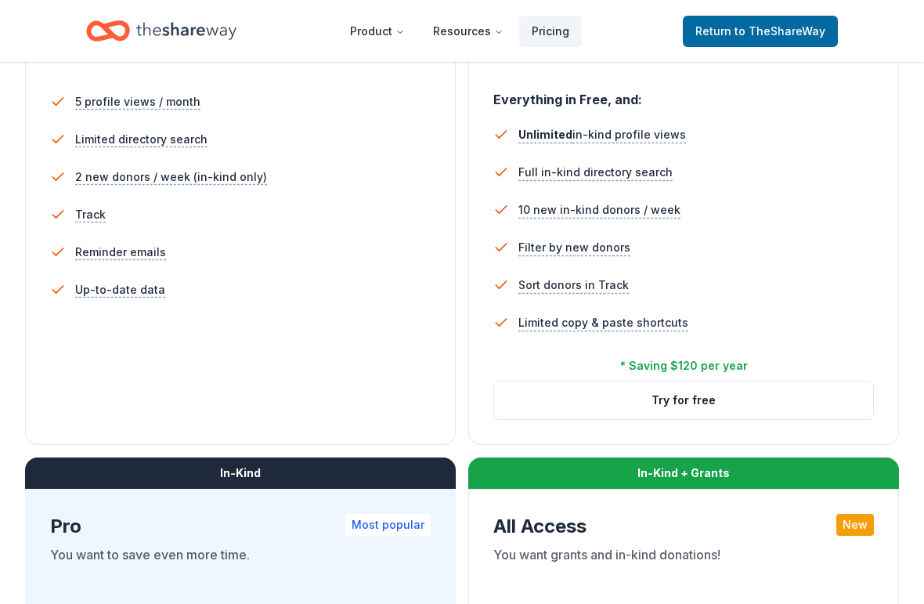
click at [285, 472] on div "In-Kind" at bounding box center [240, 472] width 431 height 31
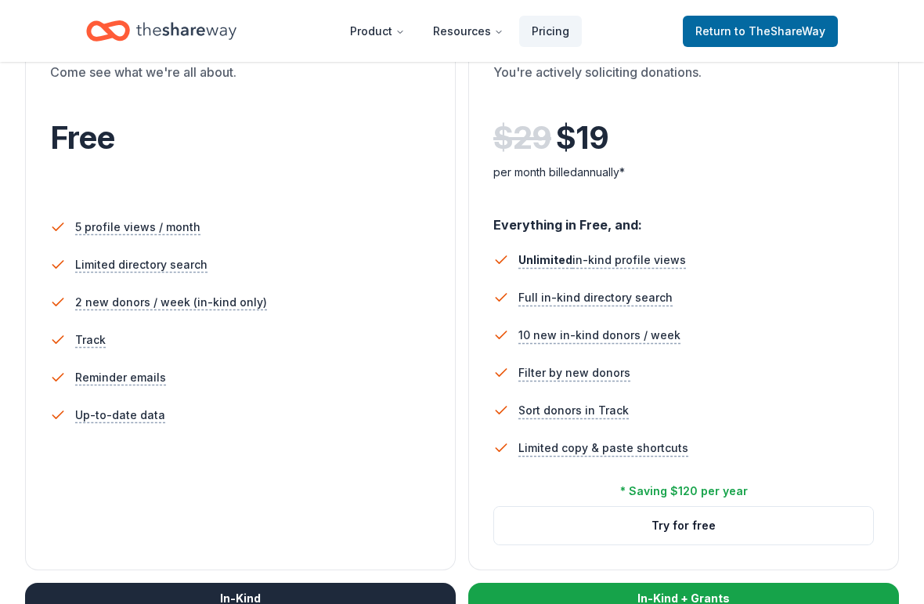
scroll to position [0, 0]
